Goal: Find specific page/section: Find specific page/section

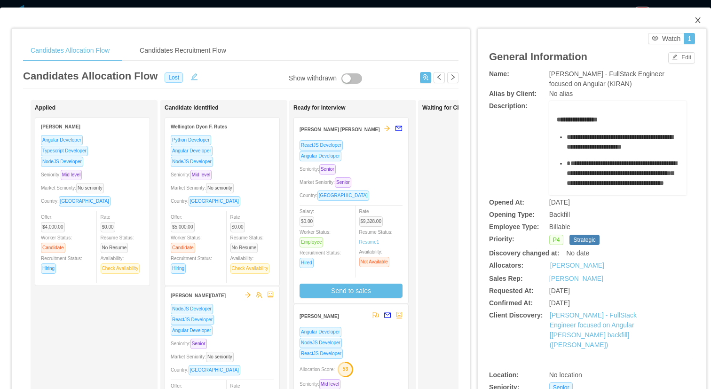
scroll to position [211, 0]
click at [702, 19] on span "Close" at bounding box center [697, 21] width 26 height 26
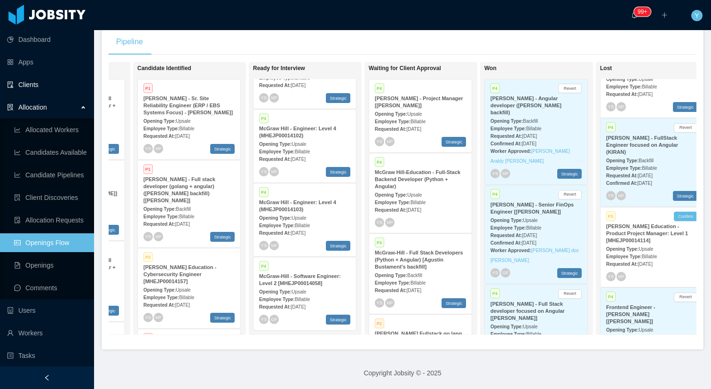
click at [55, 87] on link "Clients" at bounding box center [46, 84] width 79 height 19
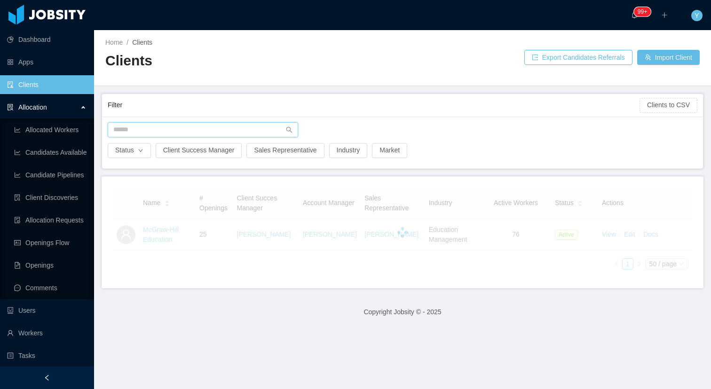
click at [165, 126] on input "text" at bounding box center [203, 129] width 190 height 15
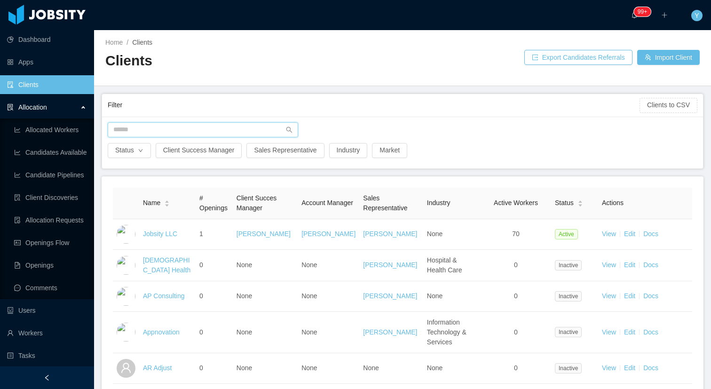
click at [160, 134] on input "text" at bounding box center [203, 129] width 190 height 15
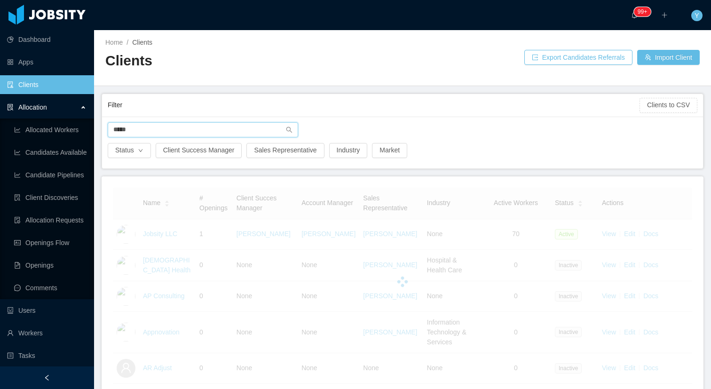
type input "******"
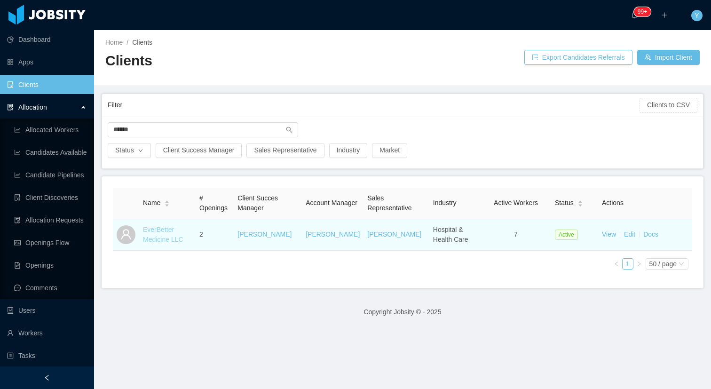
click at [167, 238] on link "EverBetter Medicine LLC" at bounding box center [163, 234] width 40 height 17
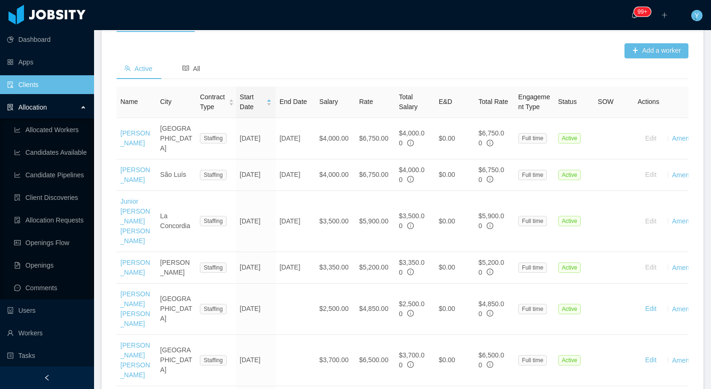
scroll to position [310, 0]
